Goal: Contribute content: Add original content to the website for others to see

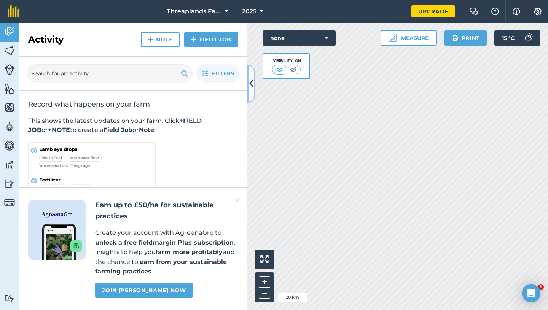
click at [250, 83] on icon at bounding box center [251, 83] width 4 height 13
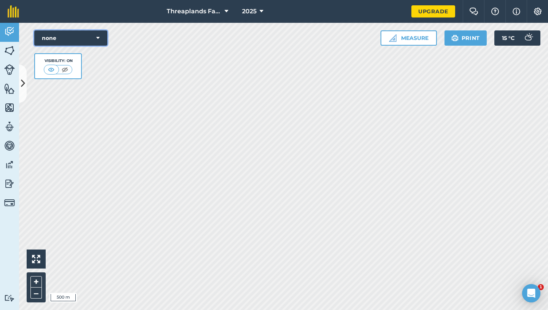
click at [97, 35] on icon at bounding box center [97, 38] width 3 height 8
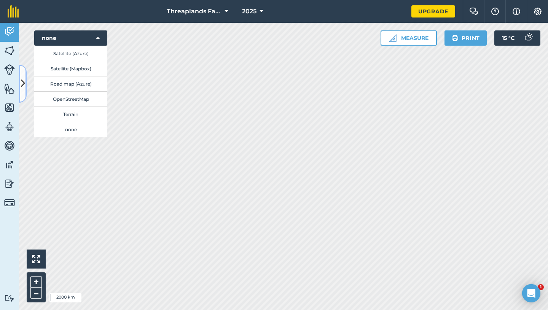
click at [24, 81] on icon at bounding box center [23, 83] width 4 height 13
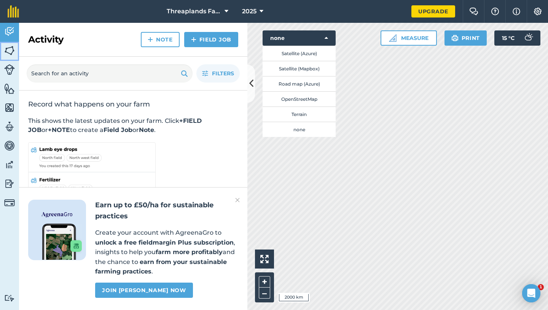
click at [9, 50] on img at bounding box center [9, 50] width 11 height 11
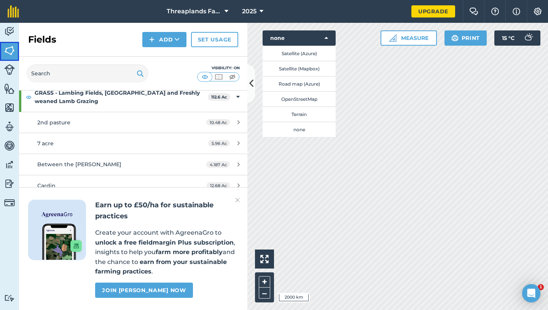
scroll to position [52, 0]
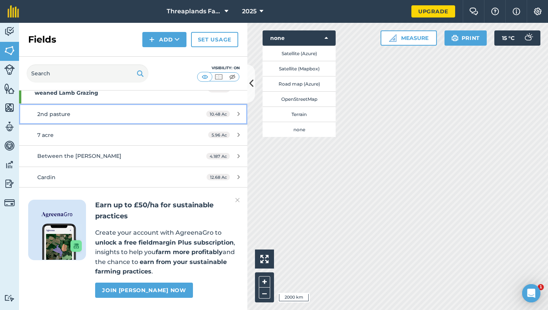
click at [70, 111] on div "2nd pasture" at bounding box center [108, 114] width 143 height 8
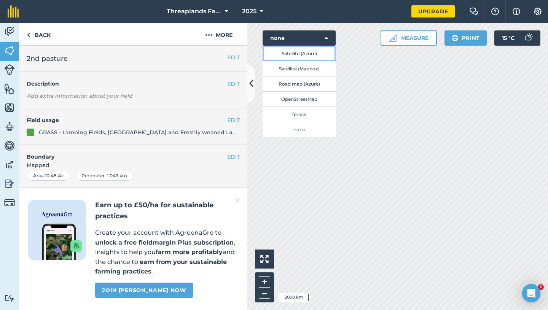
click at [315, 51] on button "Satellite (Azure)" at bounding box center [299, 53] width 73 height 15
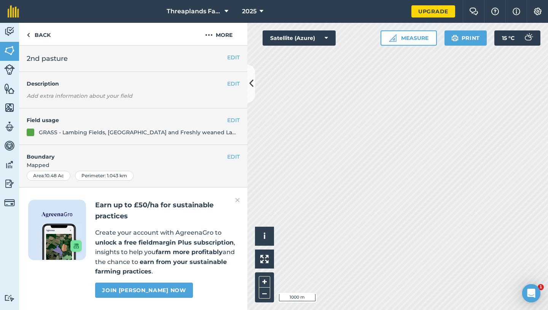
click at [310, 1] on div "Threaplands Farm 2025 Upgrade Farm Chat Help Info Settings Map printing is not …" at bounding box center [274, 155] width 548 height 310
click at [12, 32] on img at bounding box center [9, 31] width 11 height 11
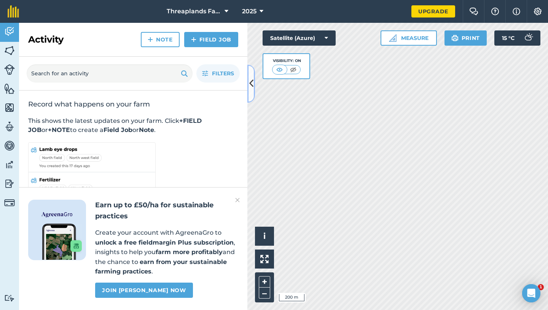
click at [251, 83] on icon at bounding box center [251, 83] width 4 height 13
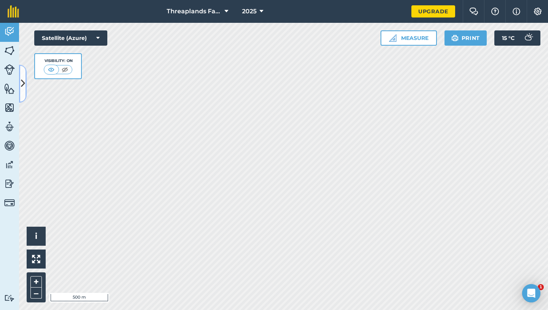
click at [19, 79] on button at bounding box center [23, 84] width 8 height 38
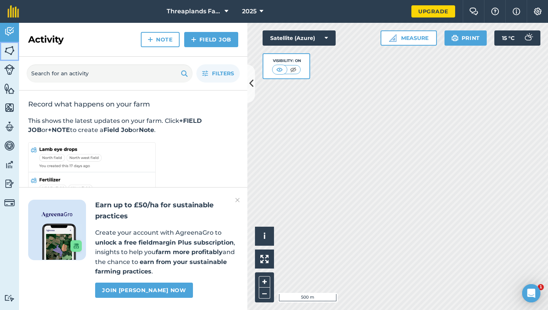
click at [10, 49] on img at bounding box center [9, 50] width 11 height 11
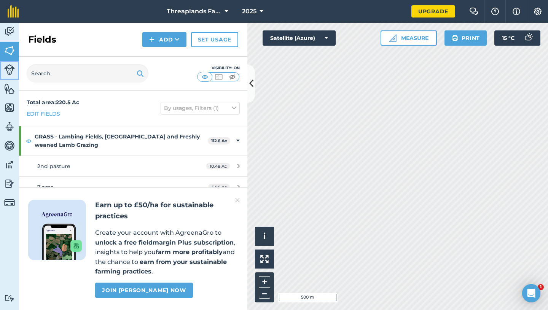
click at [12, 64] on img at bounding box center [9, 69] width 11 height 11
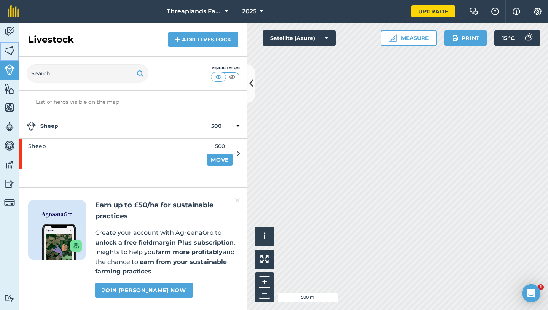
click at [10, 56] on link "Fields" at bounding box center [9, 51] width 19 height 19
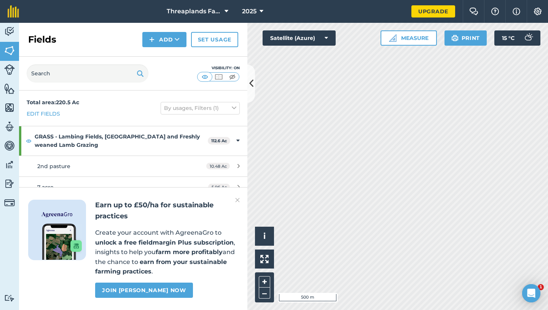
click at [237, 200] on img at bounding box center [237, 200] width 5 height 9
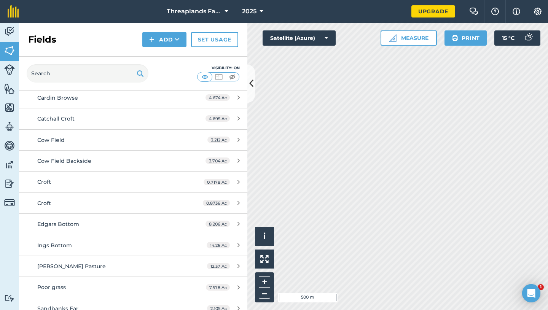
scroll to position [436, 0]
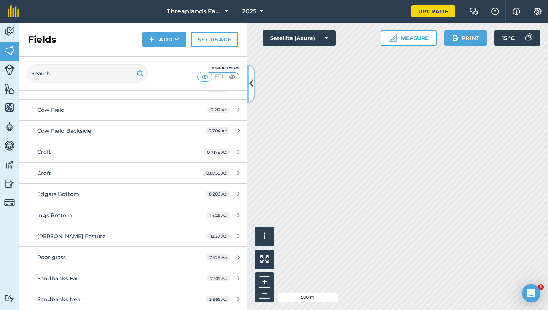
click at [251, 79] on icon at bounding box center [251, 83] width 4 height 13
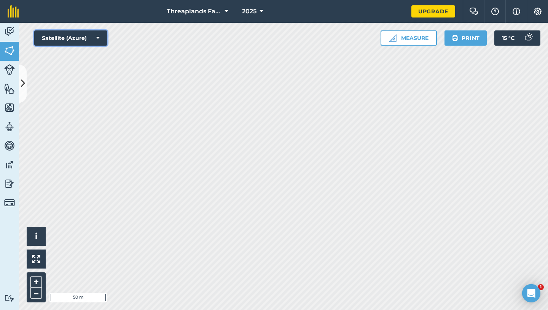
click at [96, 37] on button "Satellite (Azure)" at bounding box center [70, 37] width 73 height 15
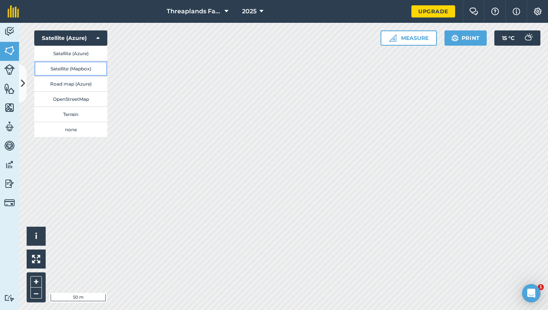
click at [86, 69] on button "Satellite (Mapbox)" at bounding box center [70, 68] width 73 height 15
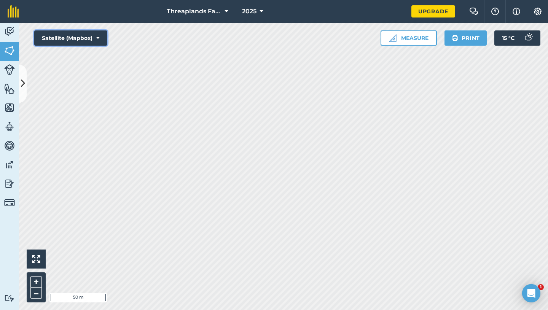
click at [93, 38] on button "Satellite (Mapbox)" at bounding box center [70, 37] width 73 height 15
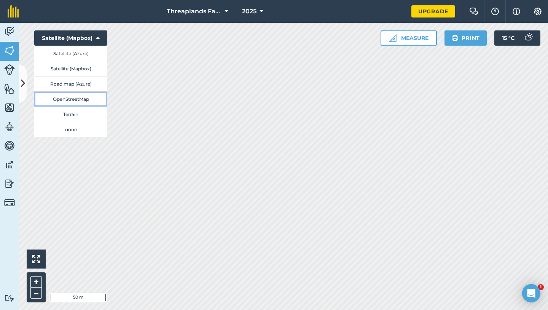
click at [80, 100] on button "OpenStreetMap" at bounding box center [70, 98] width 73 height 15
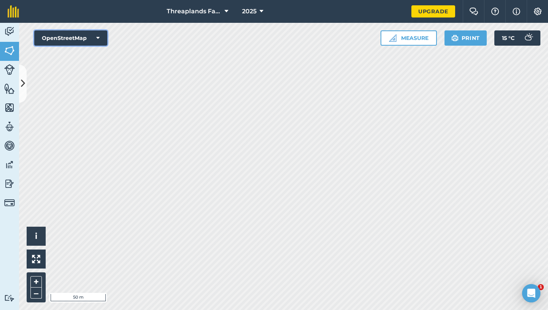
click at [93, 34] on button "OpenStreetMap" at bounding box center [70, 37] width 73 height 15
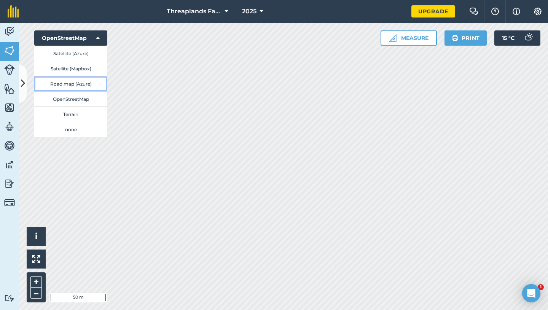
click at [84, 87] on button "Road map (Azure)" at bounding box center [70, 83] width 73 height 15
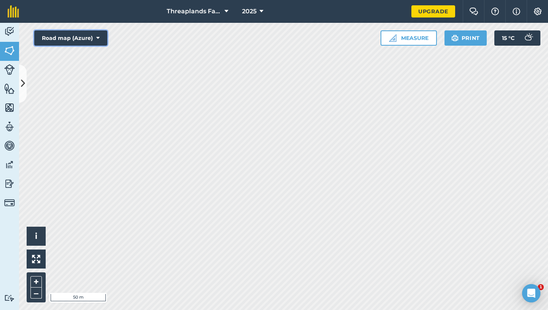
click at [96, 38] on icon at bounding box center [97, 38] width 3 height 8
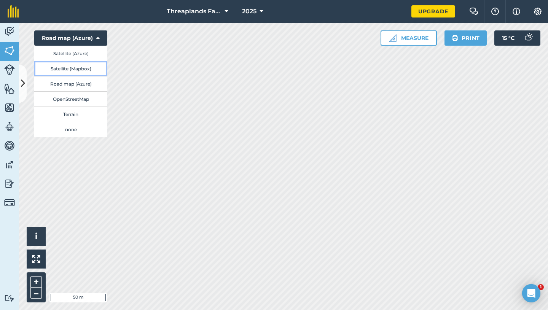
click at [87, 68] on button "Satellite (Mapbox)" at bounding box center [70, 68] width 73 height 15
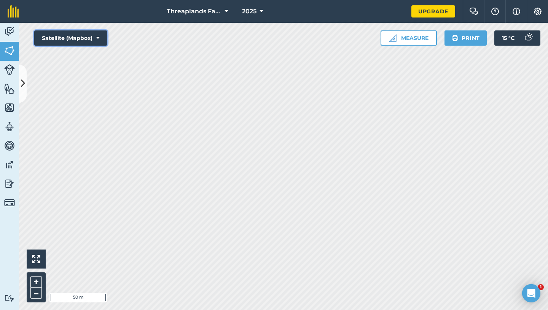
click at [100, 34] on button "Satellite (Mapbox)" at bounding box center [70, 37] width 73 height 15
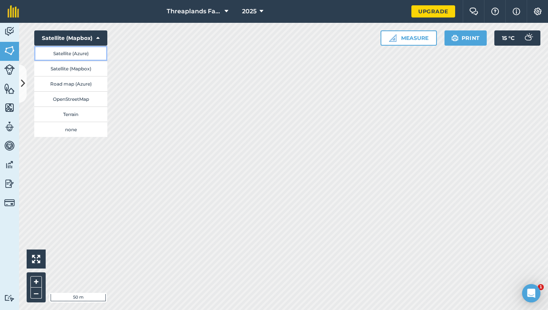
click at [89, 54] on button "Satellite (Azure)" at bounding box center [70, 53] width 73 height 15
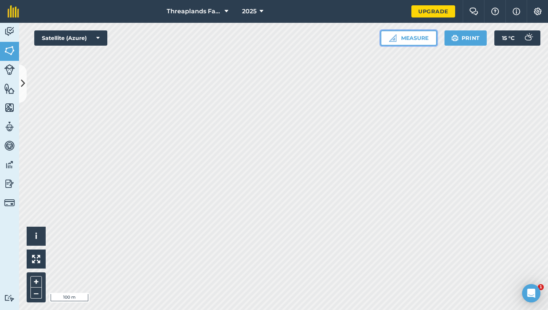
click at [402, 34] on button "Measure" at bounding box center [409, 37] width 56 height 15
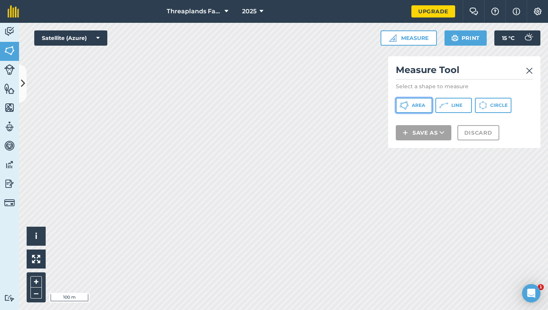
click at [419, 105] on span "Area" at bounding box center [418, 105] width 13 height 6
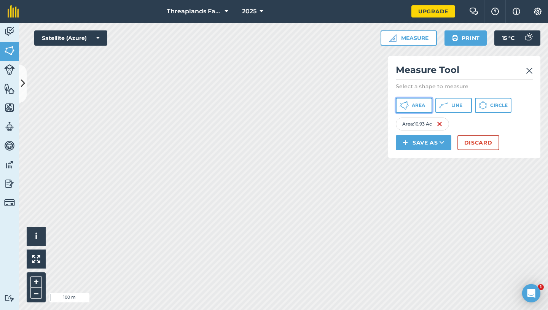
click at [417, 108] on span "Area" at bounding box center [418, 105] width 13 height 6
click at [419, 106] on span "Area" at bounding box center [418, 105] width 13 height 6
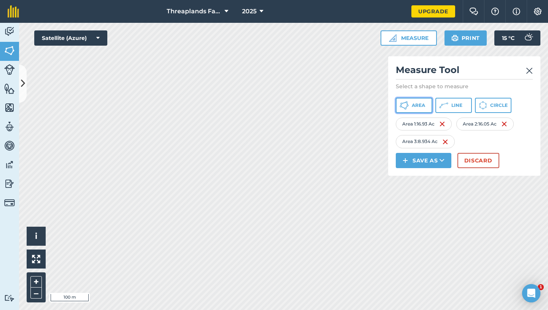
click at [419, 107] on span "Area" at bounding box center [418, 105] width 13 height 6
click at [413, 102] on button "Area" at bounding box center [414, 105] width 37 height 15
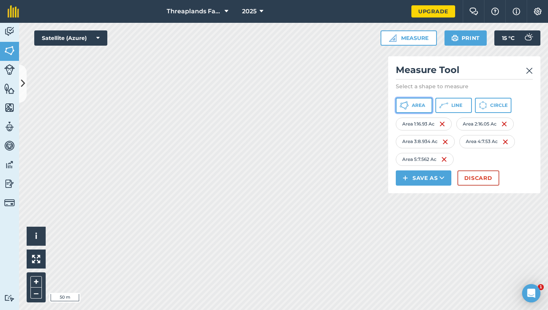
click at [420, 106] on span "Area" at bounding box center [418, 105] width 13 height 6
click at [415, 106] on span "Area" at bounding box center [418, 105] width 13 height 6
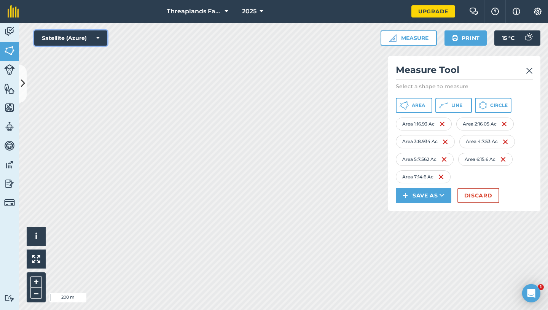
click at [61, 33] on button "Satellite (Azure)" at bounding box center [70, 37] width 73 height 15
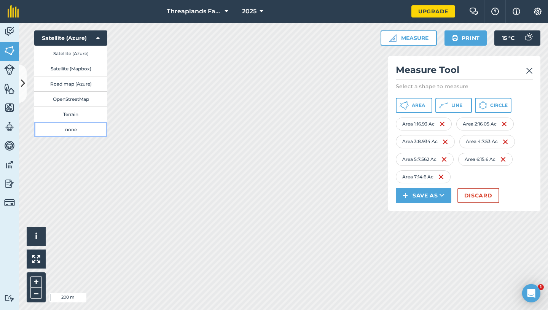
click at [72, 126] on button "none" at bounding box center [70, 129] width 73 height 15
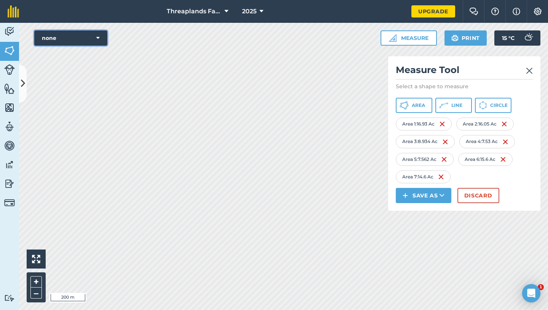
click at [80, 37] on button "none" at bounding box center [70, 37] width 73 height 15
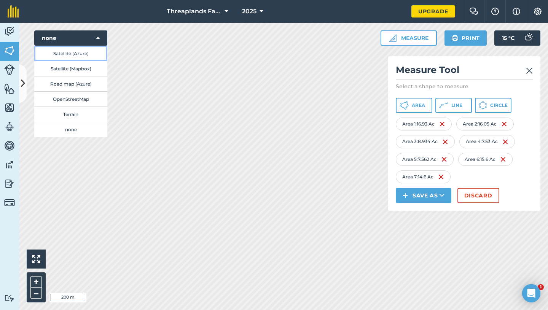
click at [77, 55] on button "Satellite (Azure)" at bounding box center [70, 53] width 73 height 15
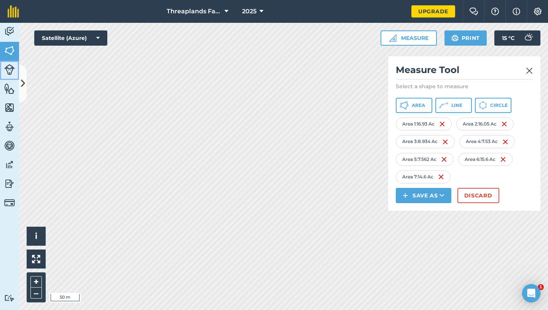
click at [11, 69] on img at bounding box center [9, 69] width 11 height 11
click at [13, 96] on link "Features" at bounding box center [9, 89] width 19 height 19
click at [21, 85] on icon at bounding box center [23, 83] width 4 height 13
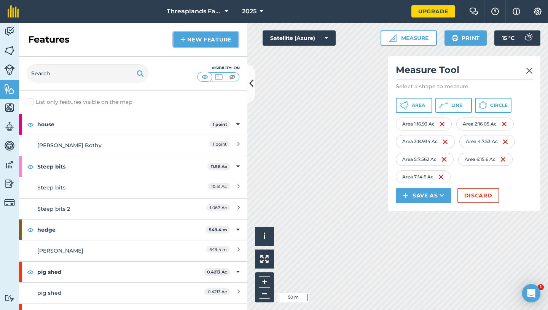
click at [193, 40] on link "New feature" at bounding box center [206, 39] width 65 height 15
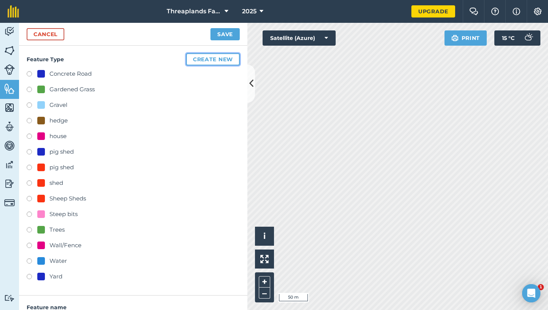
click at [199, 61] on button "Create new" at bounding box center [213, 59] width 54 height 12
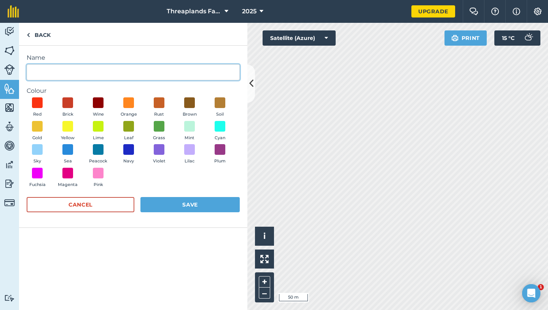
click at [186, 74] on input "Name" at bounding box center [133, 72] width 213 height 16
type input "drain"
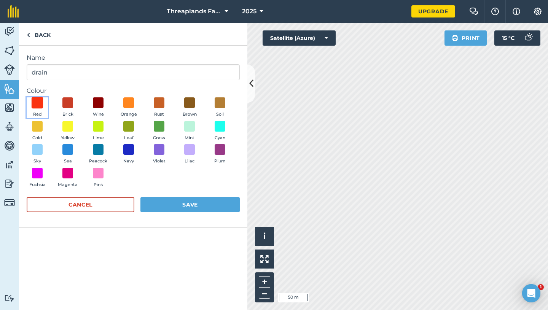
click at [35, 101] on span at bounding box center [38, 103] width 12 height 12
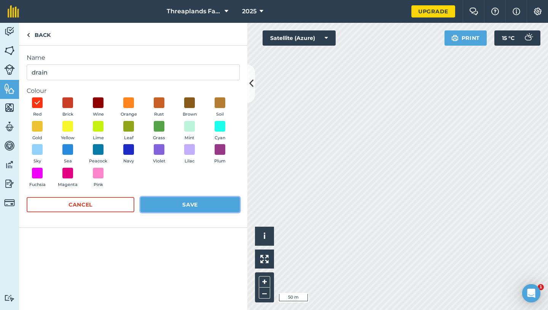
click at [176, 201] on button "Save" at bounding box center [189, 204] width 99 height 15
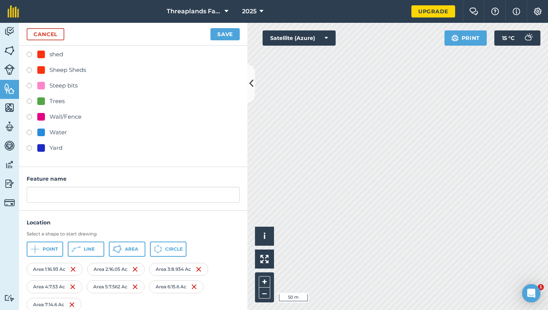
scroll to position [145, 0]
click at [79, 250] on icon at bounding box center [76, 248] width 9 height 9
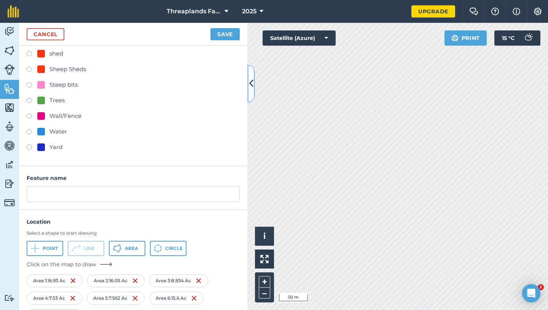
click at [250, 85] on icon at bounding box center [251, 83] width 4 height 13
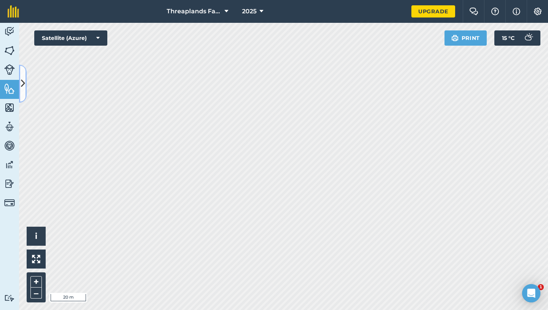
click at [24, 86] on icon at bounding box center [23, 83] width 4 height 13
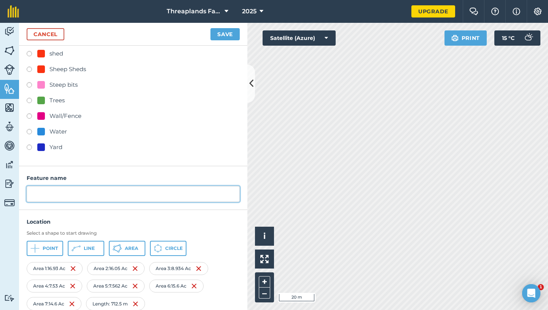
click at [118, 190] on input "text" at bounding box center [133, 194] width 213 height 16
type input "Proposed ditch to split bottoms"
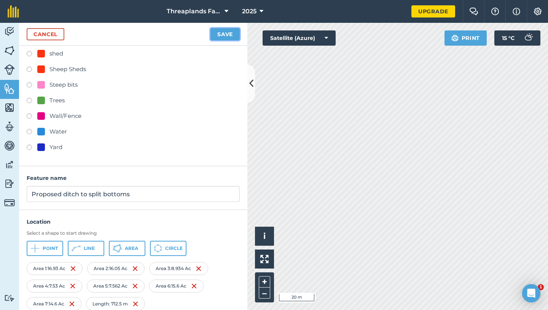
click at [235, 33] on button "Save" at bounding box center [225, 34] width 29 height 12
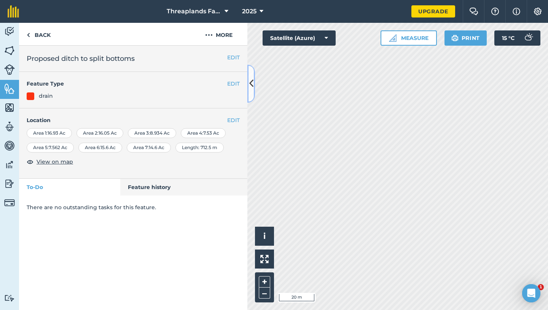
click at [251, 78] on icon at bounding box center [251, 83] width 4 height 13
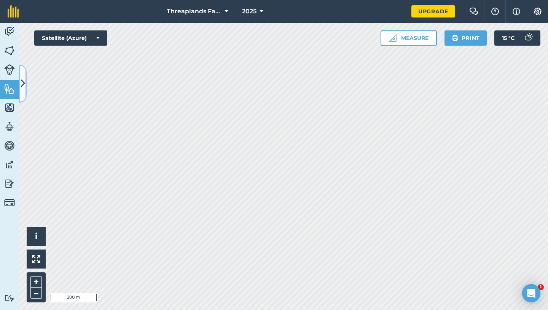
click at [22, 83] on icon at bounding box center [23, 83] width 4 height 13
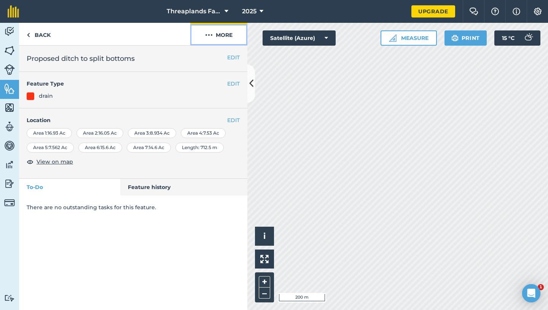
click at [222, 37] on button "More" at bounding box center [218, 34] width 57 height 22
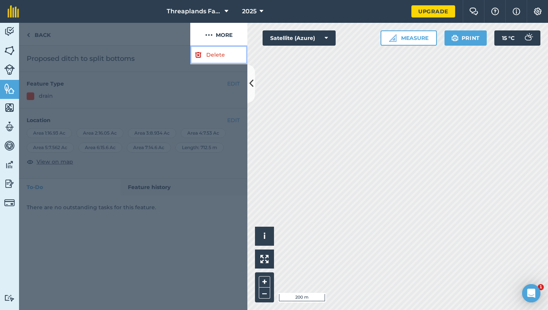
click at [219, 60] on link "Delete" at bounding box center [218, 55] width 57 height 19
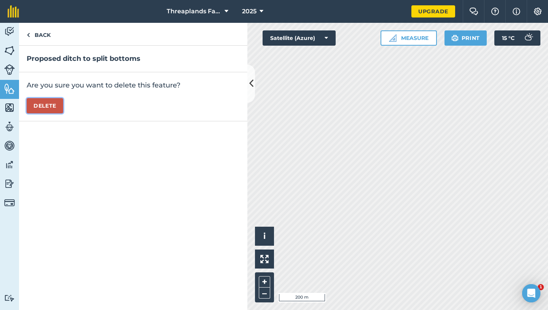
click at [59, 107] on button "Delete" at bounding box center [45, 105] width 37 height 15
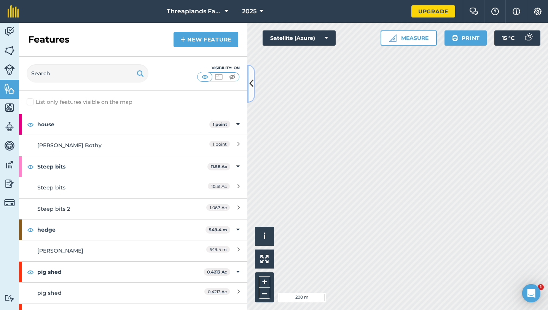
click at [252, 82] on icon at bounding box center [251, 83] width 4 height 13
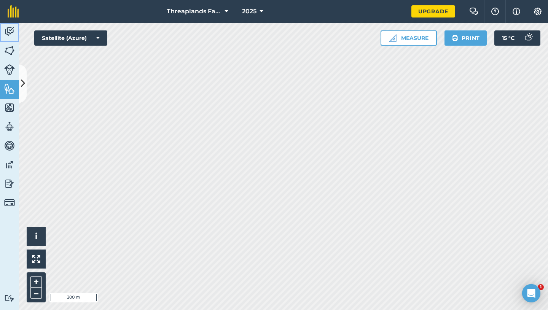
click at [9, 30] on img at bounding box center [9, 31] width 11 height 11
